Goal: Information Seeking & Learning: Learn about a topic

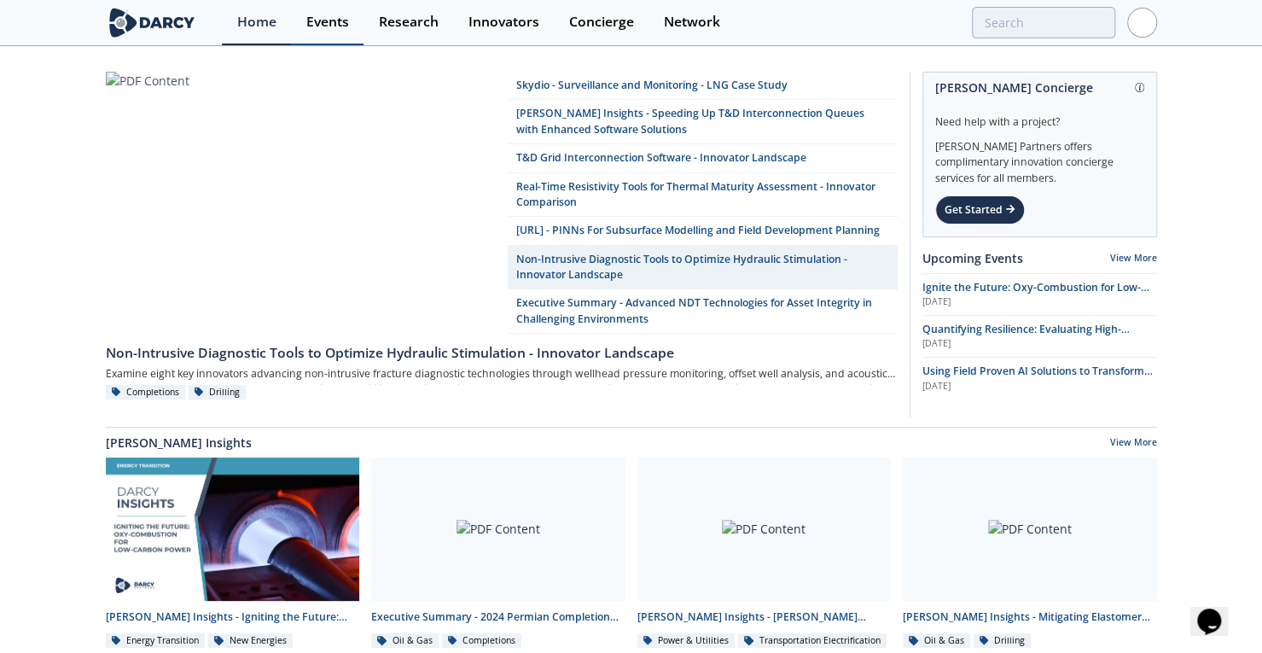
click at [311, 26] on div "Events" at bounding box center [327, 22] width 43 height 14
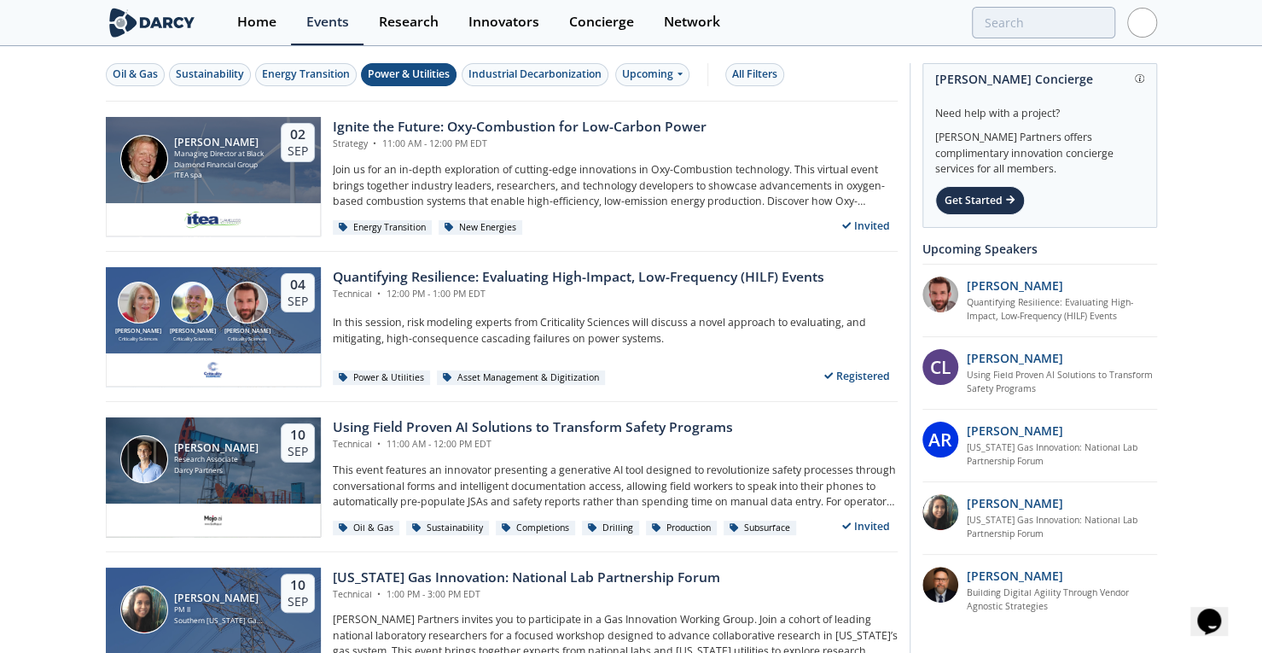
click at [430, 70] on div "Power & Utilities" at bounding box center [409, 74] width 82 height 15
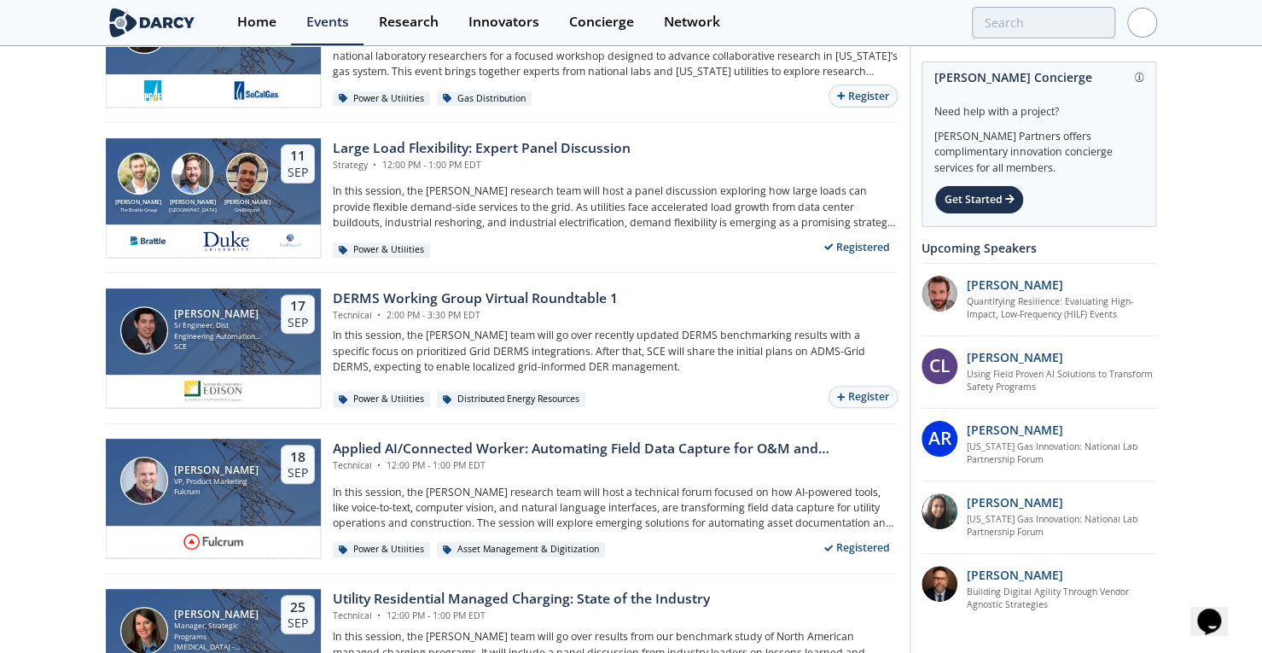
scroll to position [276, 0]
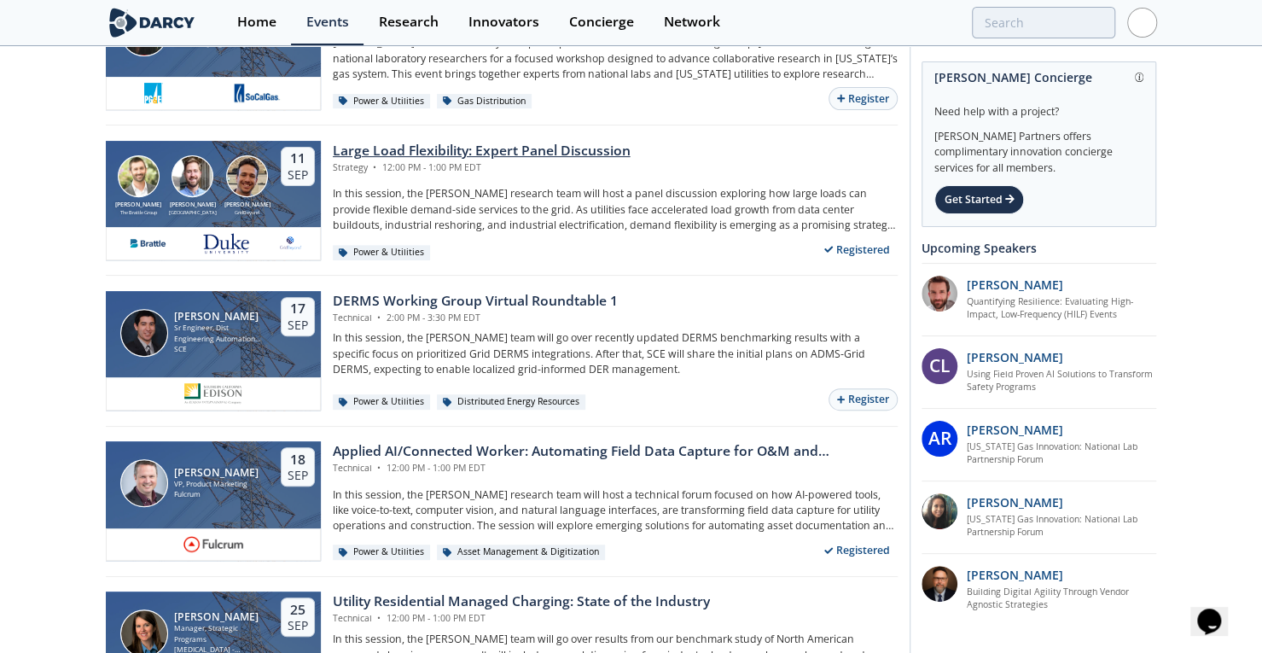
click at [580, 148] on div "Large Load Flexibility: Expert Panel Discussion" at bounding box center [482, 151] width 298 height 20
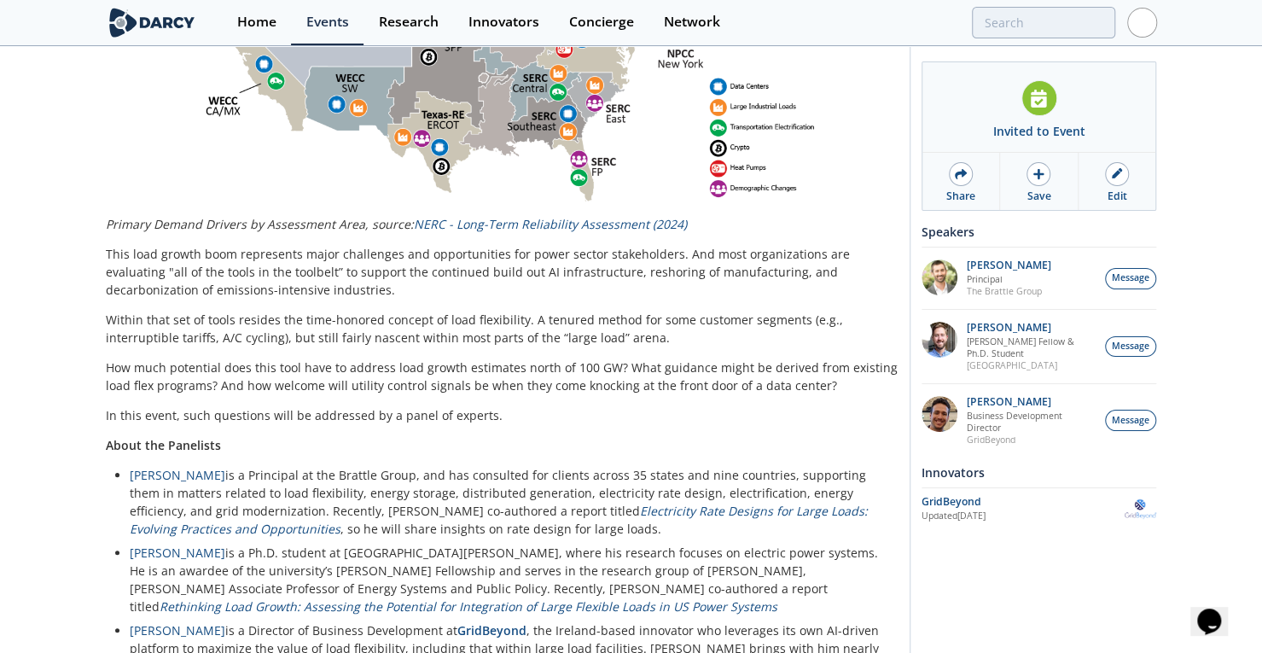
scroll to position [1027, 0]
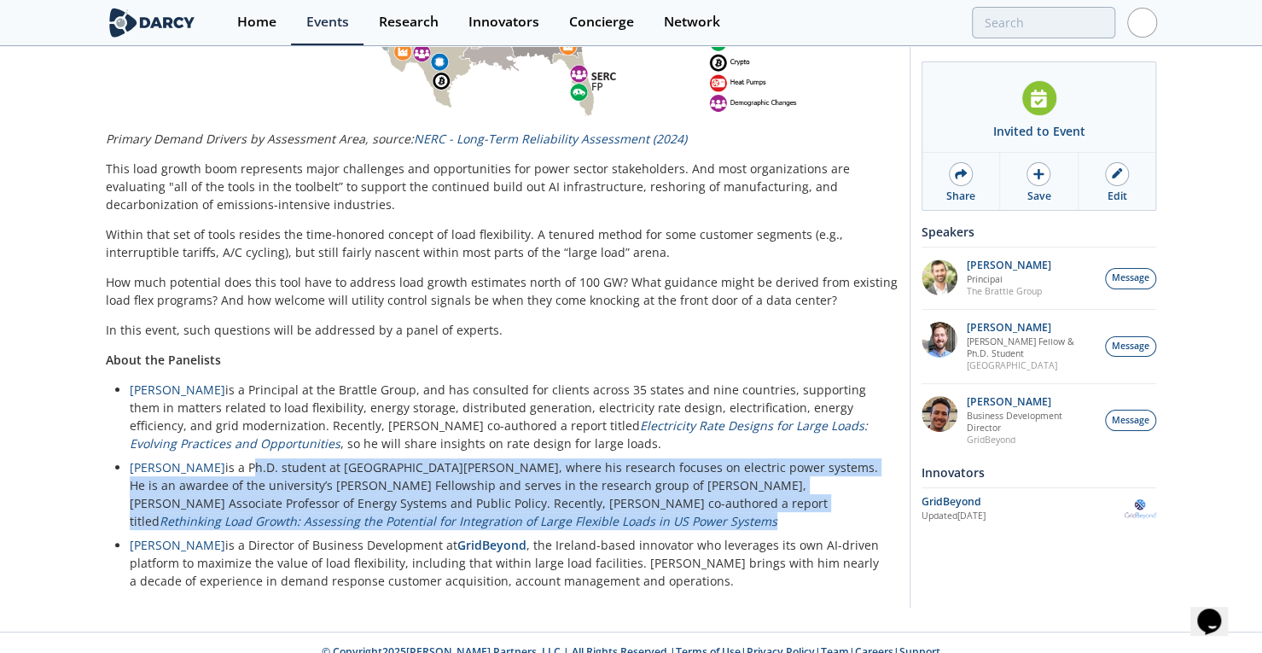
drag, startPoint x: 678, startPoint y: 501, endPoint x: 220, endPoint y: 451, distance: 460.1
click at [220, 458] on li "Tyler Norris is a Ph.D. student at Duke University’s Nicholas School of the Env…" at bounding box center [508, 494] width 756 height 72
copy li "Ph.D. student at Duke University’s Nicholas School of the Environment, where hi…"
